Goal: Obtain resource: Obtain resource

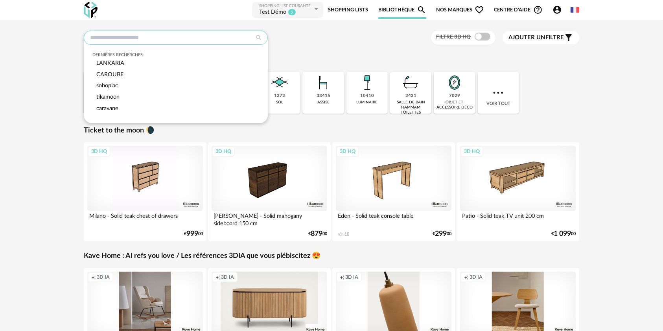
click at [138, 35] on input "text" at bounding box center [176, 38] width 184 height 14
click at [461, 9] on span "Nos marques Heart Outline icon" at bounding box center [460, 10] width 48 height 18
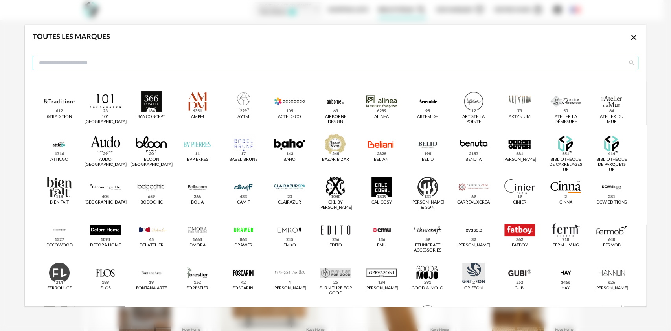
click at [196, 68] on input "dialog" at bounding box center [336, 63] width 606 height 14
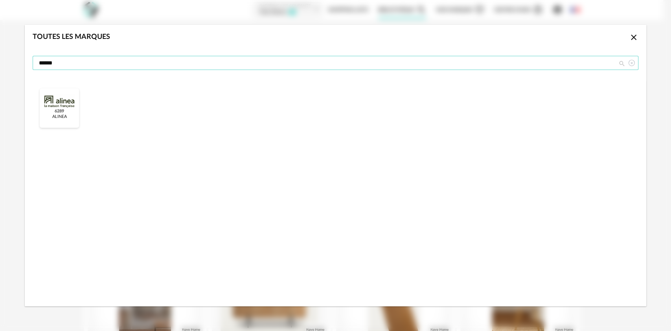
type input "******"
click at [66, 105] on div "dialog" at bounding box center [59, 101] width 31 height 20
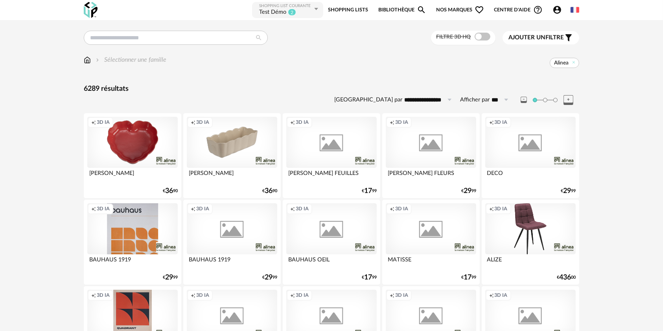
click at [145, 152] on div "Creation icon 3D IA" at bounding box center [132, 142] width 90 height 51
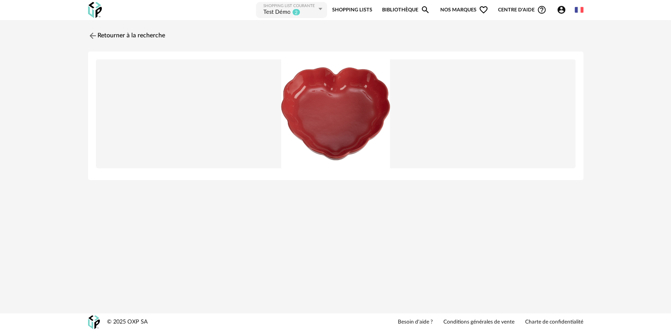
click at [350, 241] on div "Nouvelle shopping list Mettre à jour ma Shopping List Refresh icon Shopping Lis…" at bounding box center [335, 165] width 671 height 331
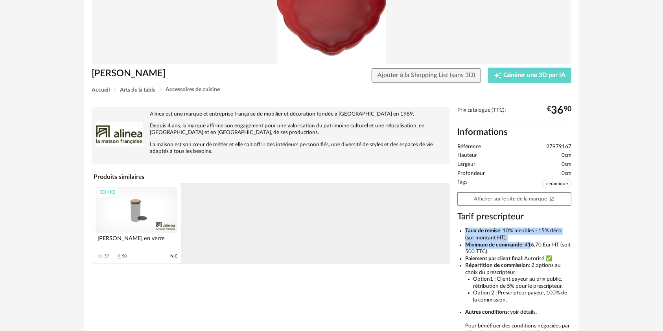
scroll to position [157, 0]
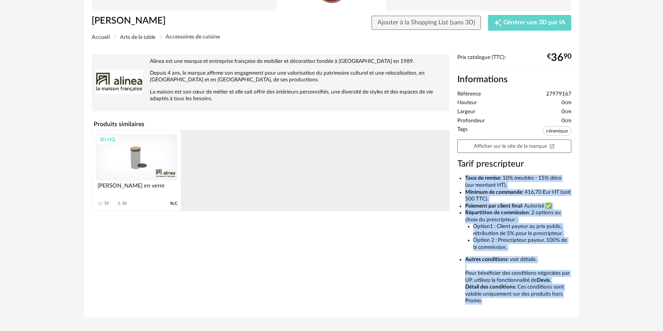
drag, startPoint x: 464, startPoint y: 232, endPoint x: 535, endPoint y: 300, distance: 97.9
click at [535, 300] on ul "Taux de remise : 10% meubles - 15% déco (sur montant HT). Minimum de commande :…" at bounding box center [514, 239] width 114 height 129
copy ul "Taux de remise : 10% meubles - 15% déco (sur montant HT). Minimum de commande :…"
